Goal: Task Accomplishment & Management: Manage account settings

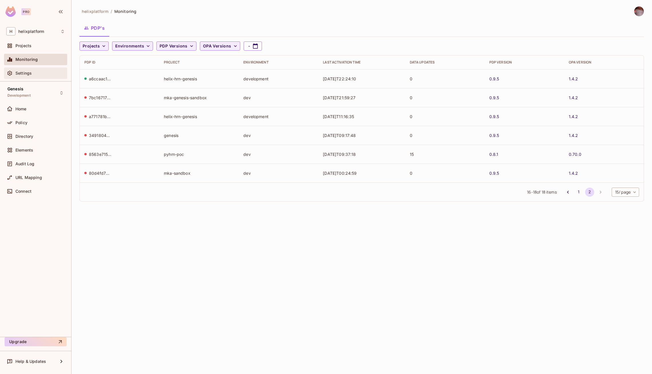
click at [15, 74] on div at bounding box center [10, 73] width 9 height 7
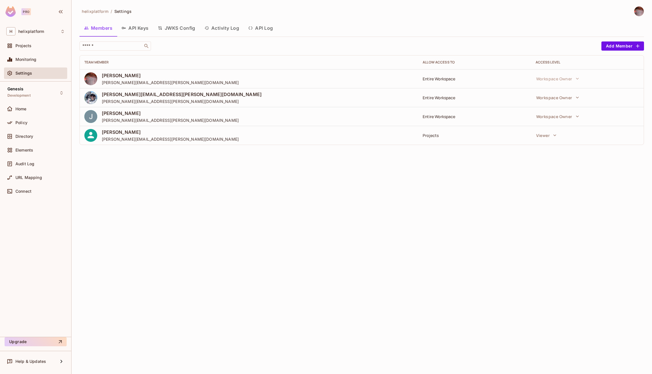
click at [132, 29] on button "API Keys" at bounding box center [135, 28] width 36 height 14
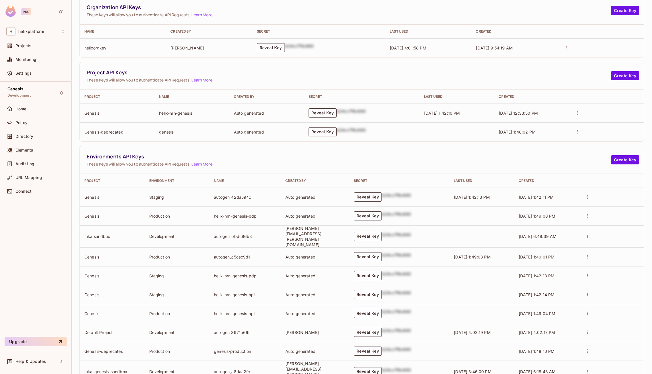
scroll to position [82, 0]
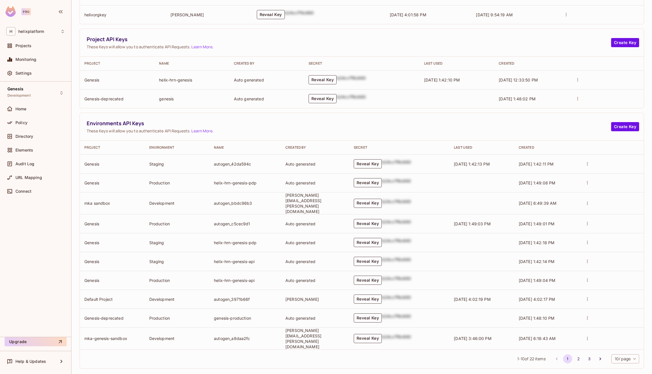
click at [408, 352] on body "Pro H helixplatform Projects Monitoring Settings Genesis Development Home Polic…" at bounding box center [326, 187] width 652 height 374
click at [408, 352] on li "50 / page" at bounding box center [624, 349] width 29 height 12
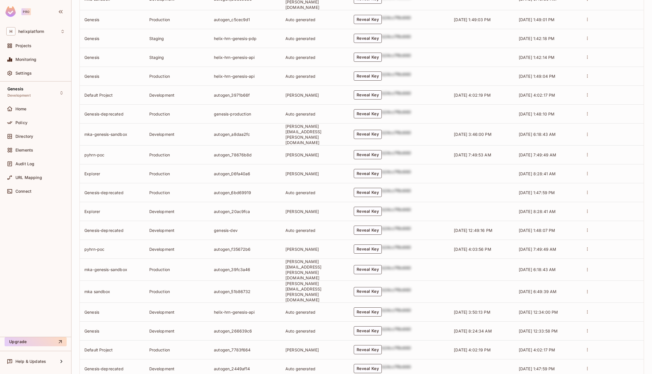
scroll to position [288, 0]
click at [379, 324] on button "Reveal Key" at bounding box center [368, 328] width 28 height 9
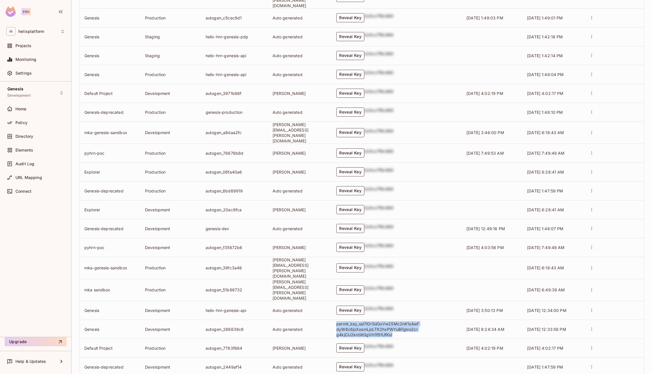
drag, startPoint x: 345, startPoint y: 310, endPoint x: 407, endPoint y: 323, distance: 63.6
click at [407, 323] on td "permit_key_ssI7lOrSdGxVw2SMc2nK1sAwFdyW6c6joXosmLjoLTK2hxPWYuBFglvo2crg4kjClJ2k…" at bounding box center [397, 329] width 130 height 19
copy p "permit_key_ssI7lOrSdGxVw2SMc2nK1sAwFdyW6c6joXosmLjoLTK2hxPWYuBFglvo2crg4kjClJ2k…"
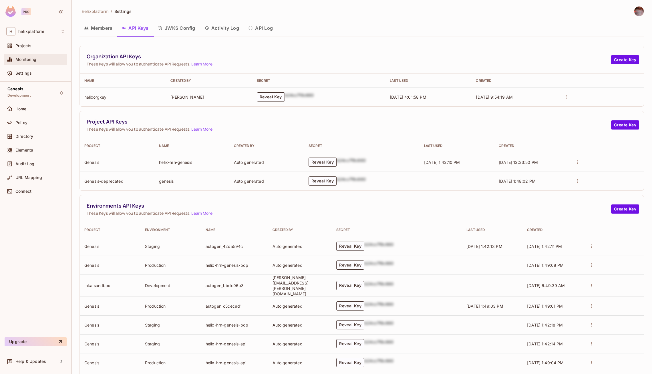
click at [28, 56] on div "Monitoring" at bounding box center [35, 59] width 59 height 7
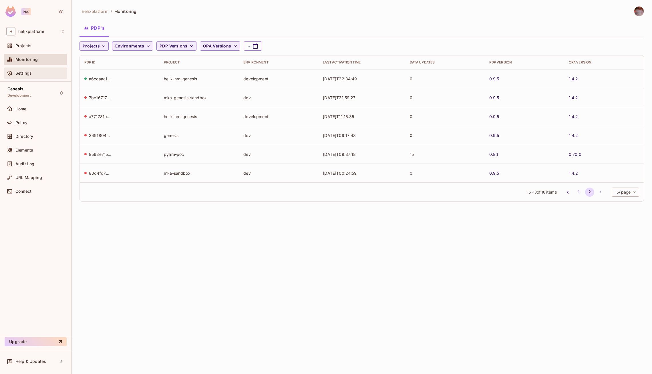
click at [22, 77] on div "Settings" at bounding box center [35, 72] width 63 height 11
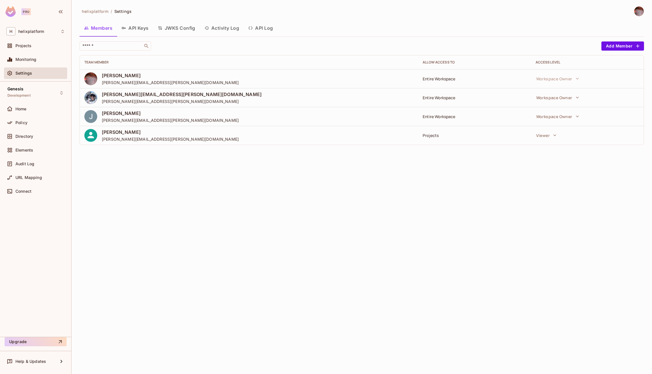
click at [142, 26] on button "API Keys" at bounding box center [135, 28] width 36 height 14
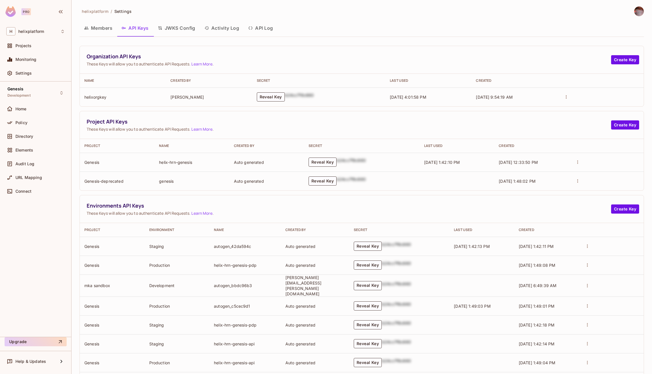
scroll to position [82, 0]
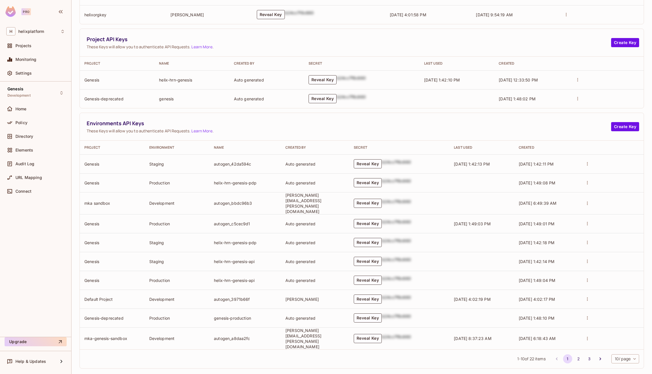
click at [408, 350] on body "Pro H helixplatform Projects Monitoring Settings Genesis Development Home Polic…" at bounding box center [326, 187] width 652 height 374
click at [408, 362] on li "100 / page" at bounding box center [624, 361] width 29 height 12
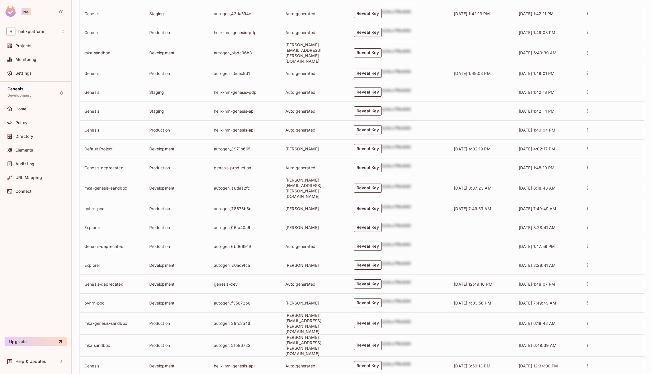
scroll to position [309, 0]
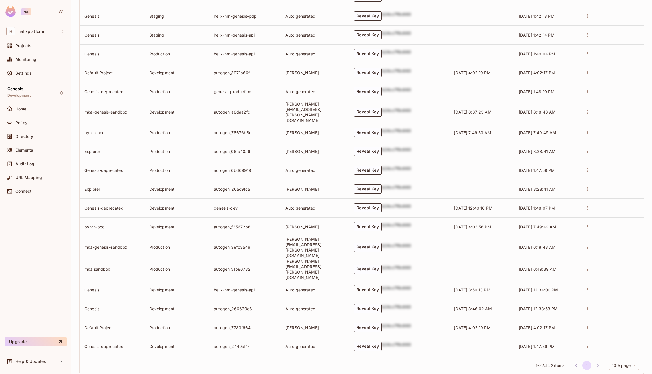
click at [379, 285] on button "Reveal Key" at bounding box center [368, 289] width 28 height 9
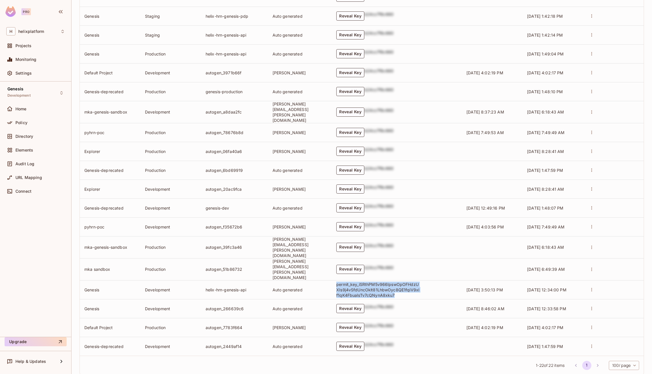
drag, startPoint x: 347, startPoint y: 271, endPoint x: 406, endPoint y: 284, distance: 60.2
click at [406, 284] on p "permit_key_iSRthPM5v966IpswOpOFHdzUXIs9j4vSfdUncOklt81LhbwOyc8QE1fqiV9xlf1qK4Fb…" at bounding box center [377, 290] width 83 height 16
copy p "permit_key_iSRthPM5v966IpswOpOFHdzUXIs9j4vSfdUncOklt81LhbwOyc8QE1fqiV9xlf1qK4Fb…"
click at [394, 282] on p "permit_key_iSRthPM5v966IpswOpOFHdzUXIs9j4vSfdUncOklt81LhbwOyc8QE1fqiV9xlf1qK4Fb…" at bounding box center [377, 290] width 83 height 16
drag, startPoint x: 347, startPoint y: 271, endPoint x: 403, endPoint y: 284, distance: 57.9
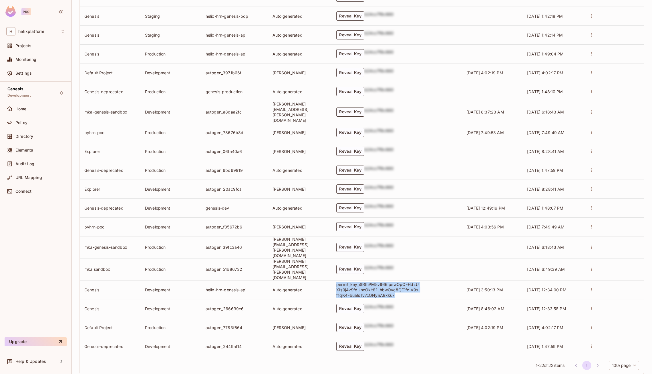
click at [403, 284] on td "permit_key_iSRthPM5v966IpswOpOFHdzUXIs9j4vSfdUncOklt81LhbwOyc8QE1fqiV9xlf1qK4Fb…" at bounding box center [397, 289] width 130 height 19
copy p "permit_key_iSRthPM5v966IpswOpOFHdzUXIs9j4vSfdUncOklt81LhbwOyc8QE1fqiV9xlf1qK4Fb…"
click at [356, 304] on button "Reveal Key" at bounding box center [350, 308] width 28 height 9
click at [358, 304] on button "Reveal Key" at bounding box center [350, 308] width 28 height 9
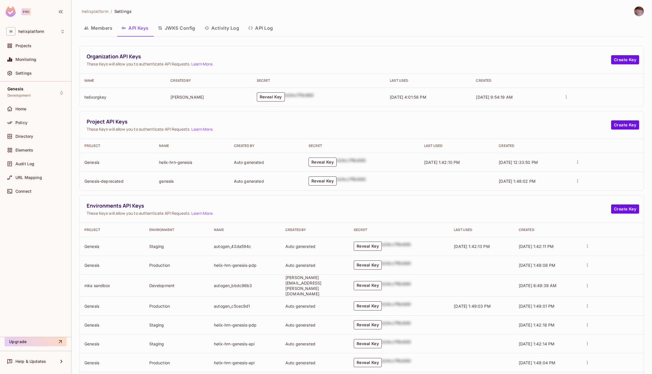
scroll to position [82, 0]
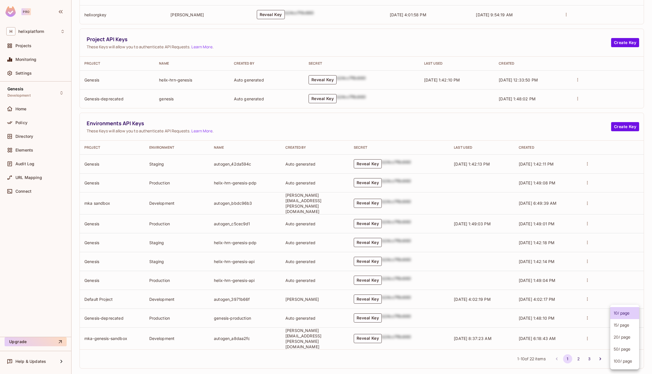
click at [630, 348] on body "Pro H helixplatform Projects Monitoring Settings Genesis Development Home Polic…" at bounding box center [326, 187] width 652 height 374
click at [623, 352] on li "50 / page" at bounding box center [624, 349] width 29 height 12
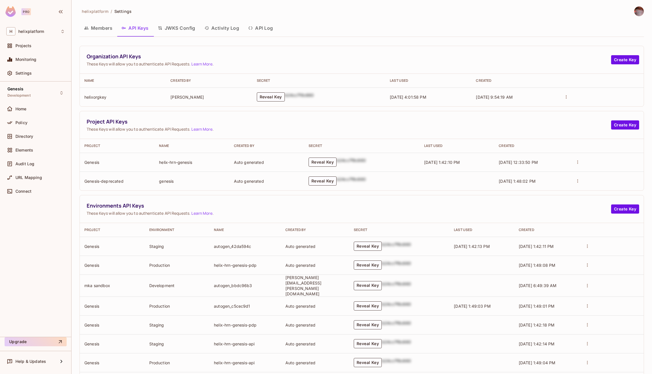
scroll to position [309, 0]
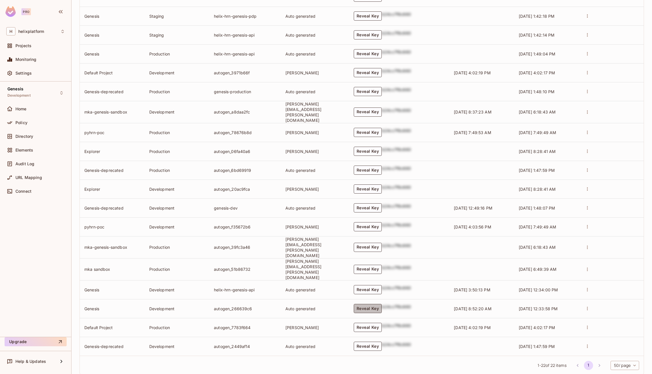
click at [382, 304] on button "Reveal Key" at bounding box center [368, 308] width 28 height 9
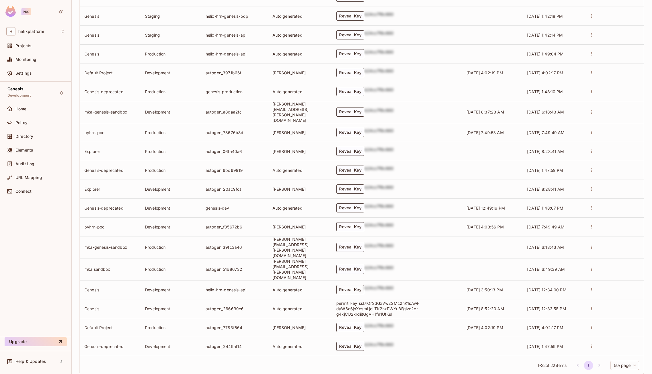
click at [358, 285] on button "Reveal Key" at bounding box center [350, 289] width 28 height 9
drag, startPoint x: 346, startPoint y: 271, endPoint x: 417, endPoint y: 284, distance: 71.2
click at [417, 284] on p "permit_key_iSRthPM5v966IpswOpOFHdzUXIs9j4vSfdUncOklt81LhbwOyc8QE1fqiV9xlf1qK4Fb…" at bounding box center [377, 290] width 83 height 16
copy p "permit_key_iSRthPM5v966IpswOpOFHdzUXIs9j4vSfdUncOklt81LhbwOyc8QE1fqiV9xlf1qK4Fb…"
